Goal: Task Accomplishment & Management: Complete application form

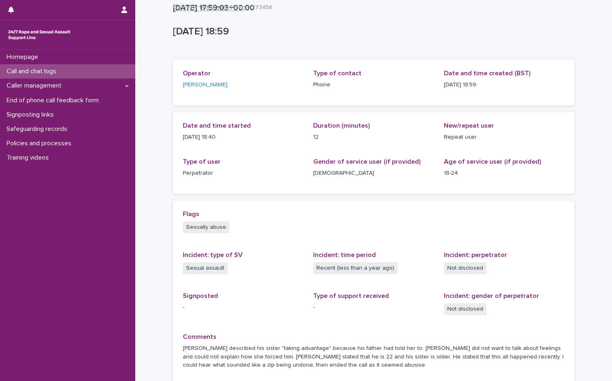
scroll to position [76, 0]
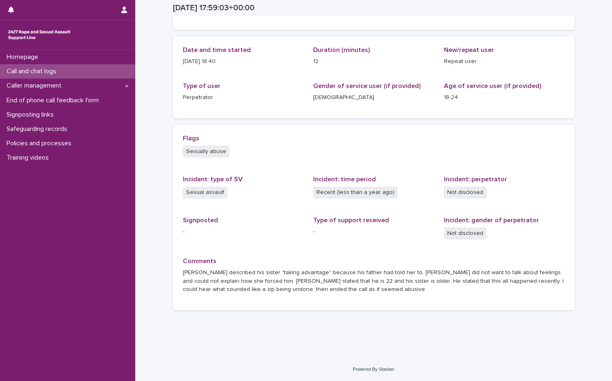
click at [68, 72] on div "Call and chat logs" at bounding box center [67, 71] width 135 height 14
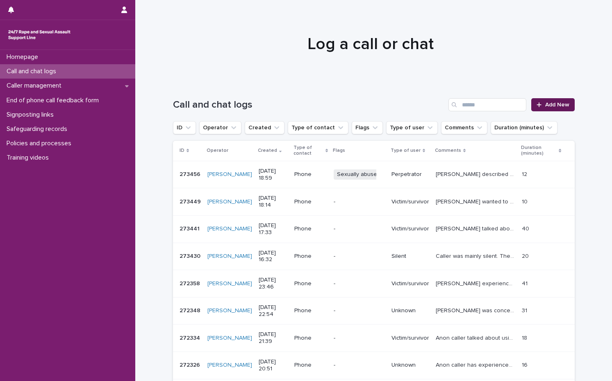
click at [547, 103] on span "Add New" at bounding box center [557, 105] width 24 height 6
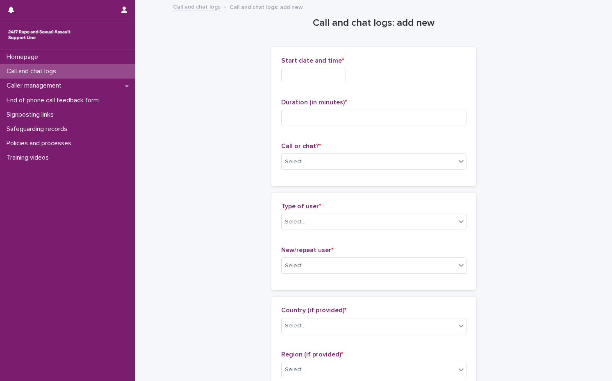
click at [300, 80] on input "text" at bounding box center [313, 75] width 65 height 14
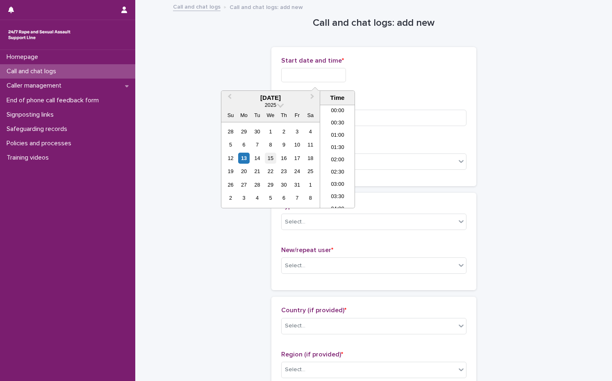
scroll to position [434, 0]
click at [243, 162] on div "13" at bounding box center [243, 158] width 11 height 11
click at [337, 144] on li "19:00" at bounding box center [337, 144] width 35 height 12
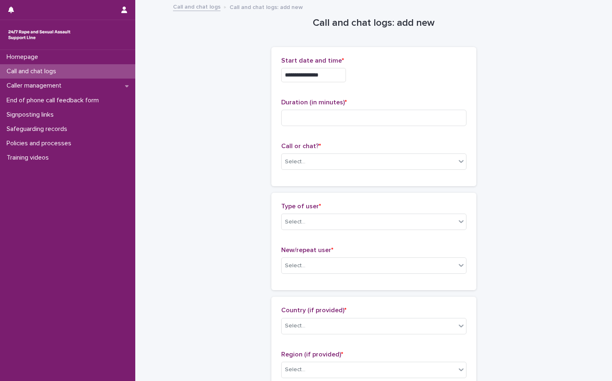
click at [343, 75] on input "**********" at bounding box center [313, 75] width 65 height 14
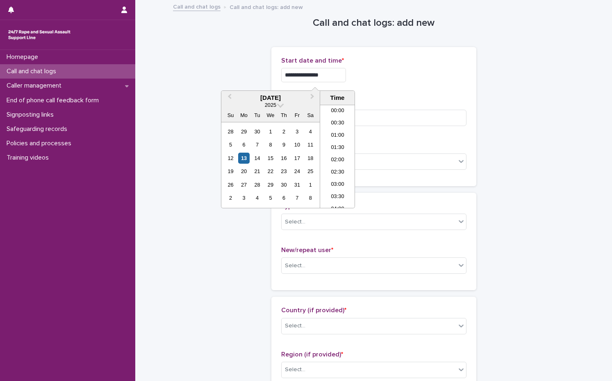
scroll to position [422, 0]
type input "**********"
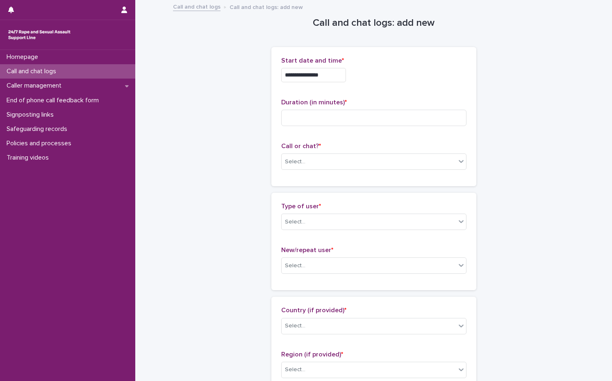
click at [407, 77] on div "**********" at bounding box center [373, 75] width 185 height 14
click at [325, 118] on input at bounding box center [373, 118] width 185 height 16
type input "**"
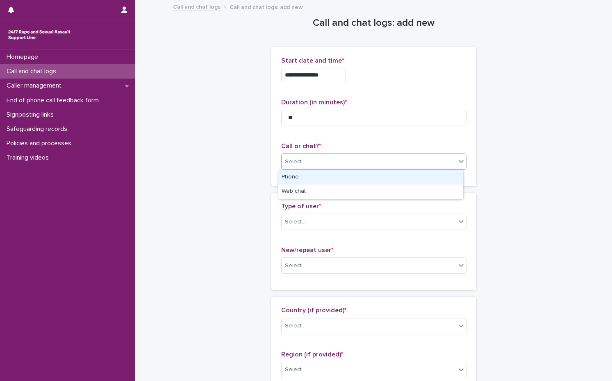
click at [288, 155] on div "Select..." at bounding box center [368, 162] width 174 height 14
click at [296, 176] on div "Phone" at bounding box center [370, 177] width 184 height 14
click at [296, 206] on span "Type of user *" at bounding box center [301, 206] width 40 height 7
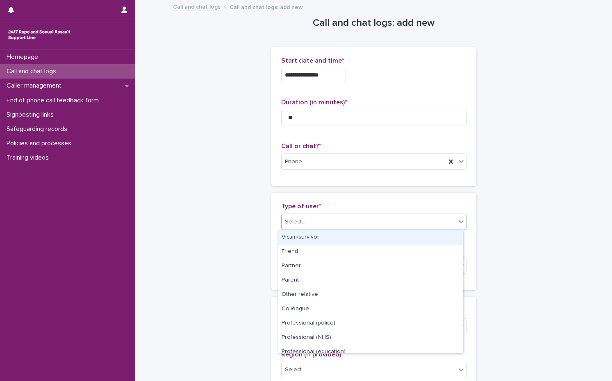
click at [296, 229] on div "Select..." at bounding box center [373, 222] width 185 height 16
click at [296, 238] on div "Victim/survivor" at bounding box center [370, 238] width 184 height 14
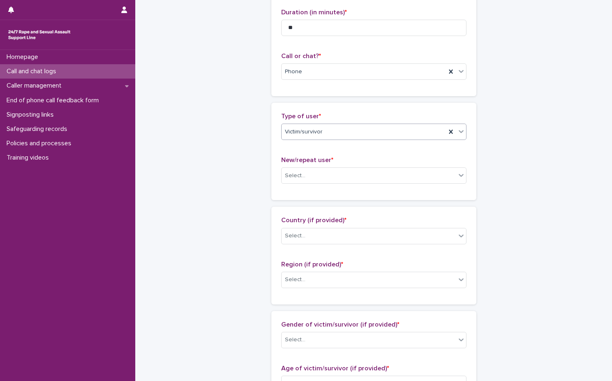
scroll to position [164, 0]
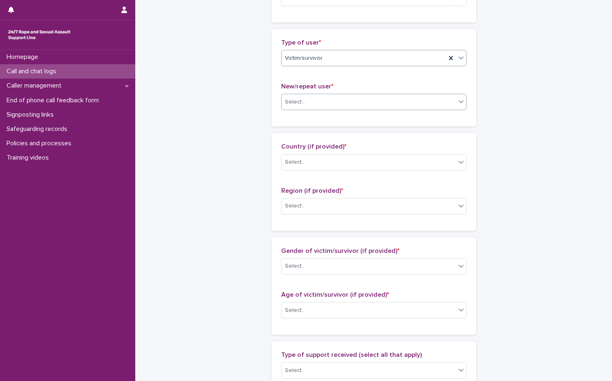
click at [300, 106] on div "Select..." at bounding box center [295, 102] width 20 height 9
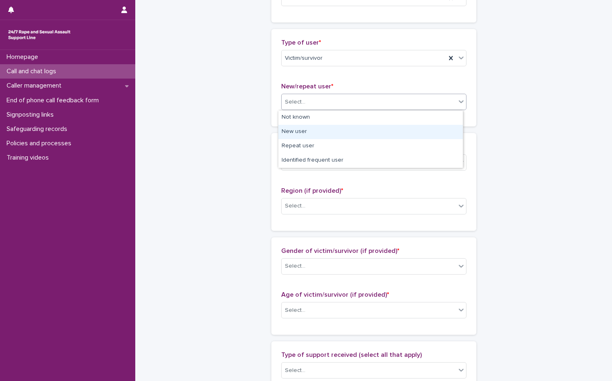
click at [294, 130] on div "New user" at bounding box center [370, 132] width 184 height 14
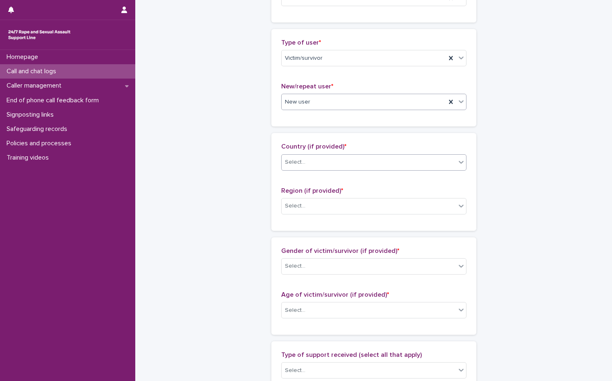
click at [304, 167] on div "Select..." at bounding box center [368, 163] width 174 height 14
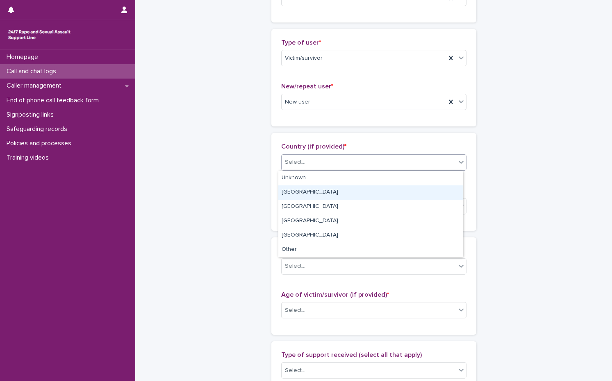
click at [304, 190] on div "[GEOGRAPHIC_DATA]" at bounding box center [370, 193] width 184 height 14
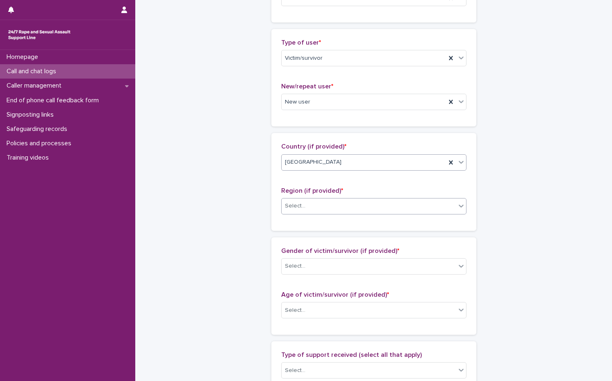
click at [315, 212] on div "Select..." at bounding box center [368, 207] width 174 height 14
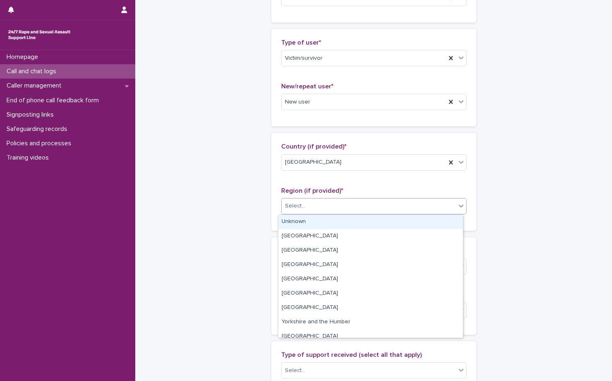
click at [309, 227] on div "Unknown" at bounding box center [370, 222] width 184 height 14
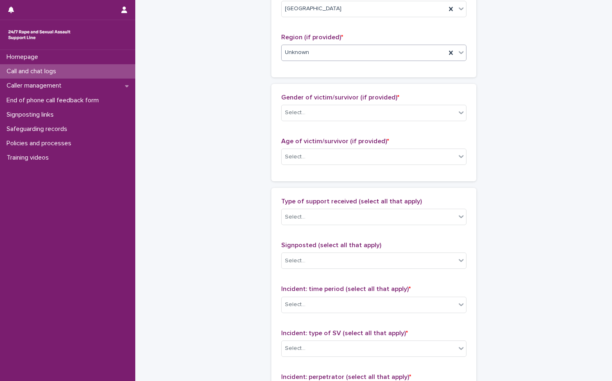
scroll to position [328, 0]
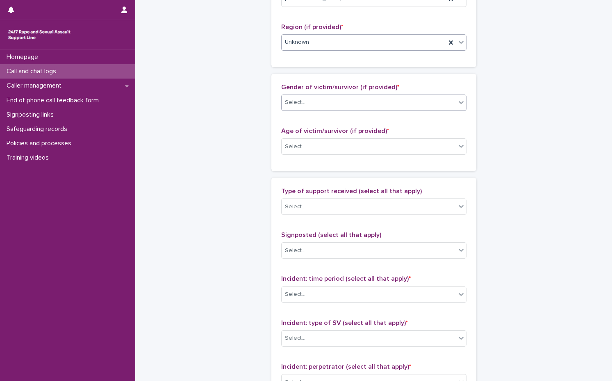
click at [323, 109] on div "Select..." at bounding box center [368, 103] width 174 height 14
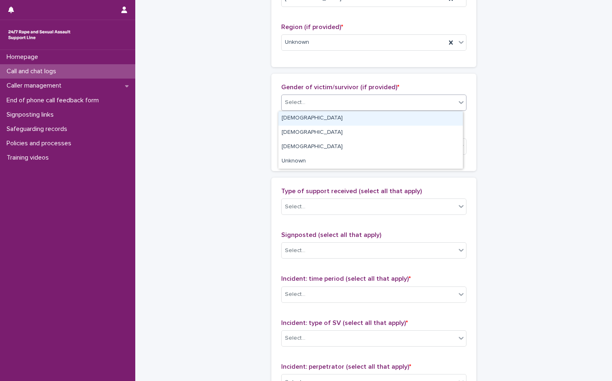
click at [314, 123] on div "[DEMOGRAPHIC_DATA]" at bounding box center [370, 118] width 184 height 14
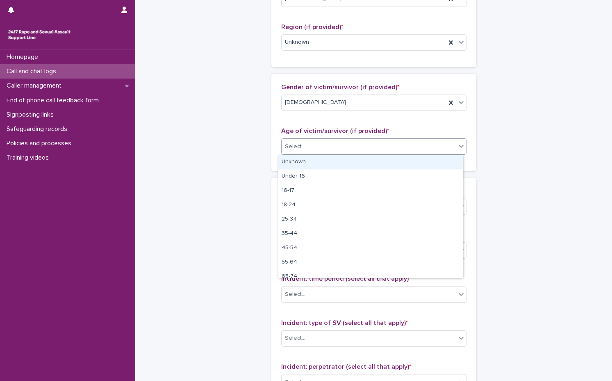
click at [316, 149] on div "Select..." at bounding box center [368, 147] width 174 height 14
click at [315, 161] on div "Unknown" at bounding box center [370, 162] width 184 height 14
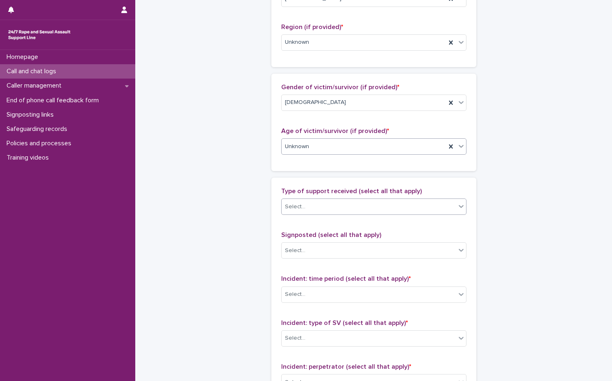
click at [300, 205] on div "Select..." at bounding box center [295, 207] width 20 height 9
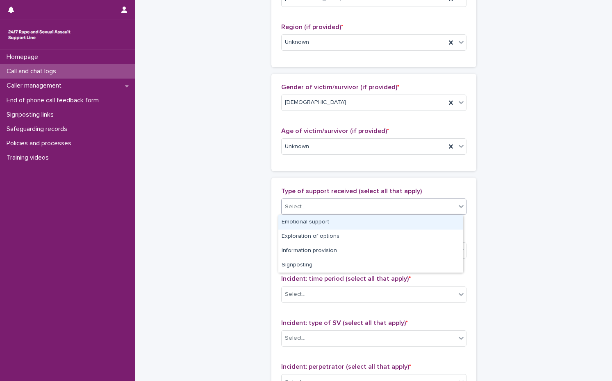
click at [309, 220] on div "Emotional support" at bounding box center [370, 223] width 184 height 14
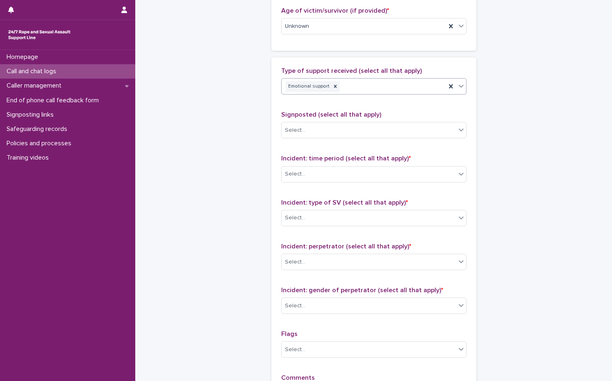
scroll to position [451, 0]
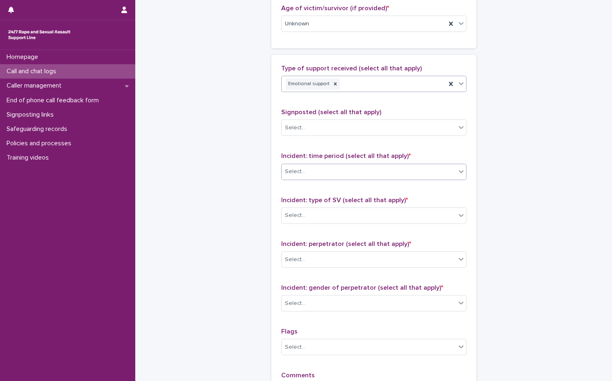
click at [322, 172] on div "Select..." at bounding box center [368, 172] width 174 height 14
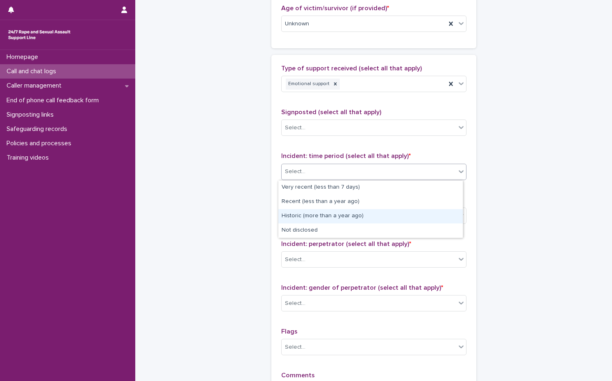
click at [313, 213] on div "Historic (more than a year ago)" at bounding box center [370, 216] width 184 height 14
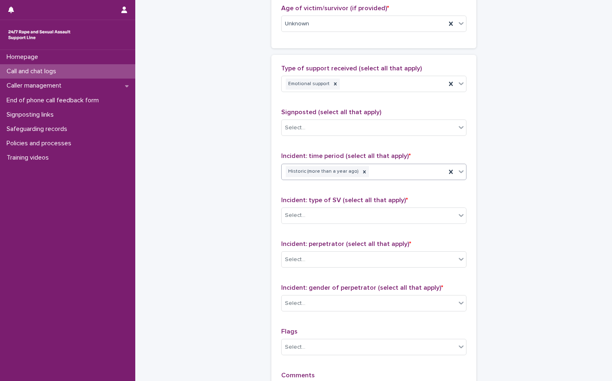
click at [313, 213] on div "Select..." at bounding box center [368, 216] width 174 height 14
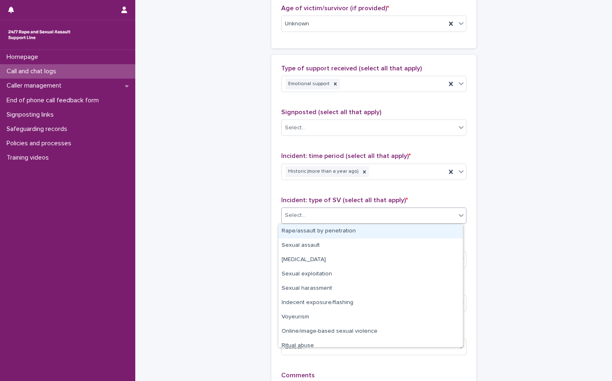
click at [313, 228] on div "Rape/assault by penetration" at bounding box center [370, 232] width 184 height 14
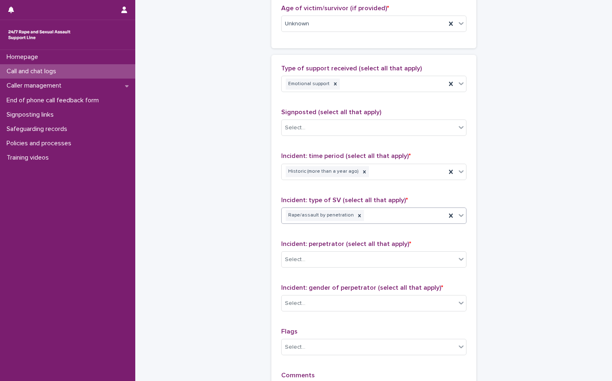
click at [392, 214] on div "Rape/assault by penetration" at bounding box center [363, 216] width 164 height 14
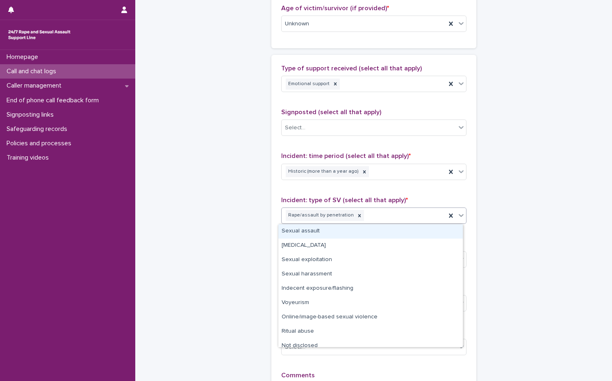
click at [325, 235] on div "Sexual assault" at bounding box center [370, 232] width 184 height 14
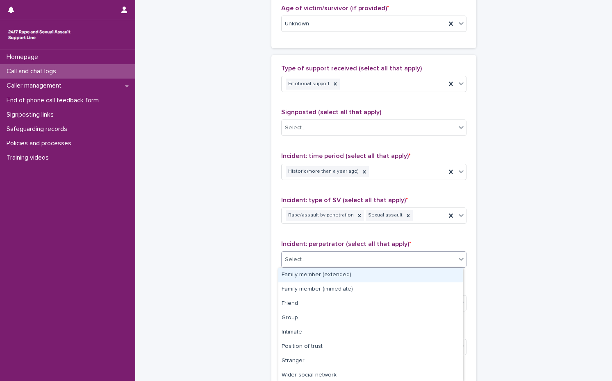
click at [340, 257] on div "Select..." at bounding box center [368, 260] width 174 height 14
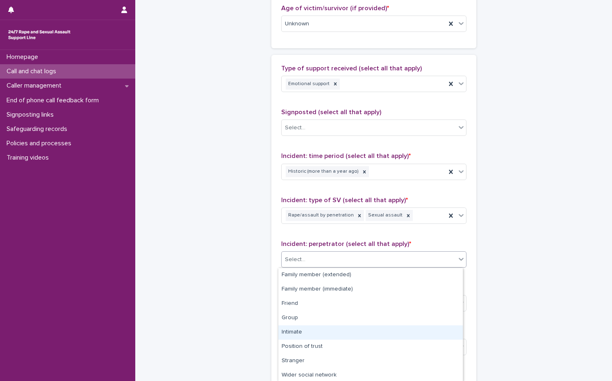
click at [316, 338] on div "Intimate" at bounding box center [370, 333] width 184 height 14
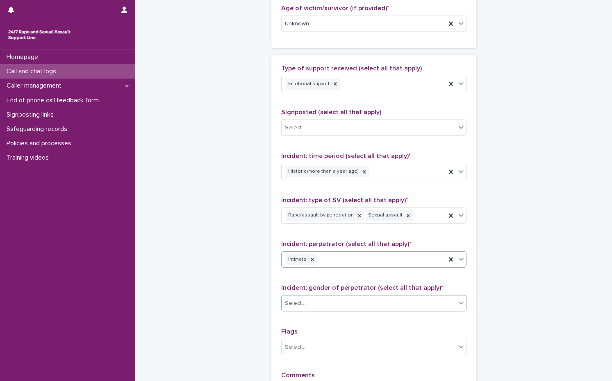
click at [334, 300] on div "Select..." at bounding box center [368, 304] width 174 height 14
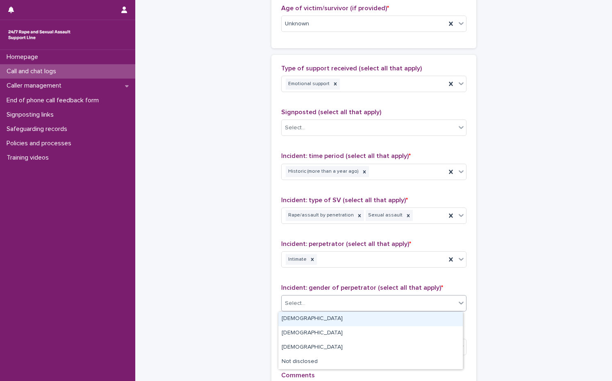
click at [312, 320] on div "[DEMOGRAPHIC_DATA]" at bounding box center [370, 319] width 184 height 14
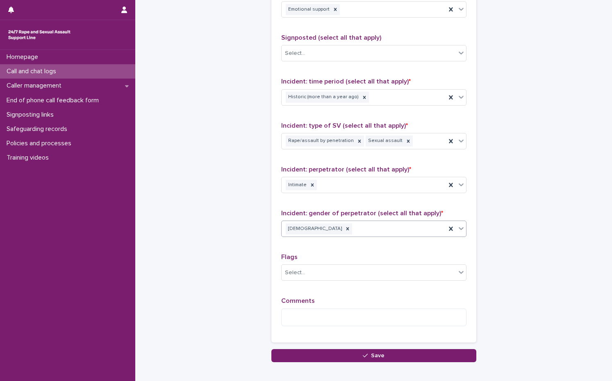
scroll to position [570, 0]
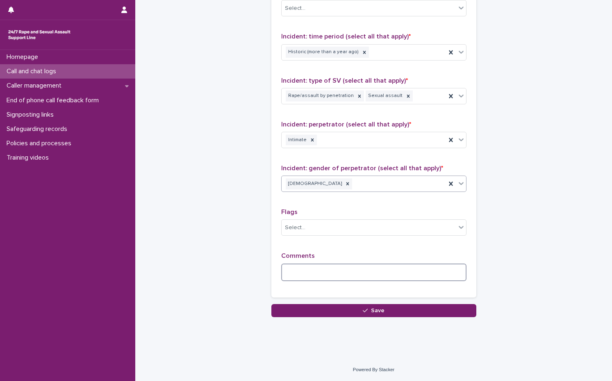
click at [307, 281] on textarea at bounding box center [373, 273] width 185 height 18
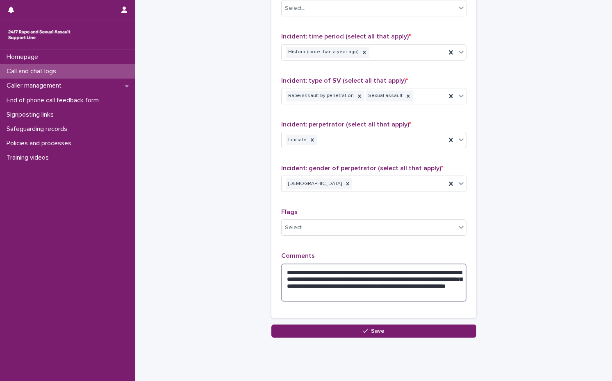
click at [379, 289] on textarea "**********" at bounding box center [373, 283] width 185 height 38
click at [422, 295] on textarea "**********" at bounding box center [373, 283] width 185 height 38
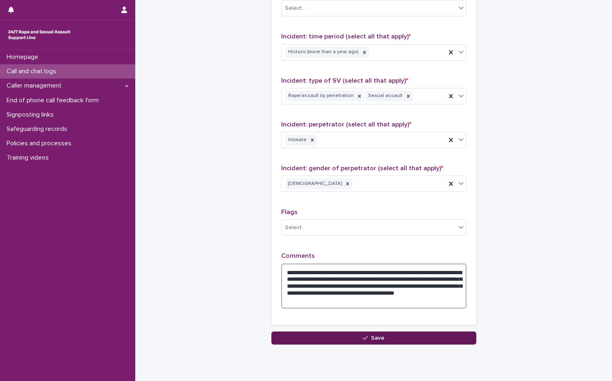
type textarea "**********"
click at [388, 341] on button "Save" at bounding box center [373, 338] width 205 height 13
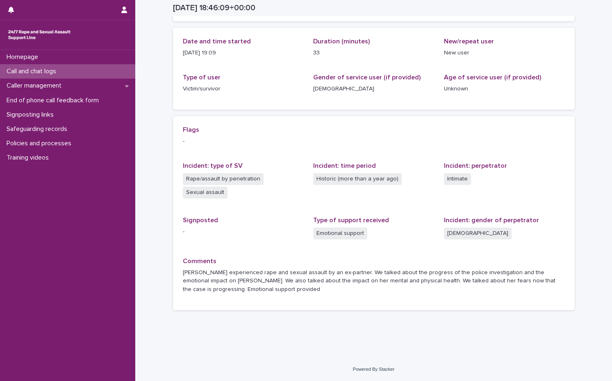
scroll to position [84, 0]
